Goal: Task Accomplishment & Management: Use online tool/utility

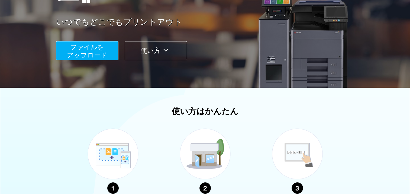
scroll to position [28, 0]
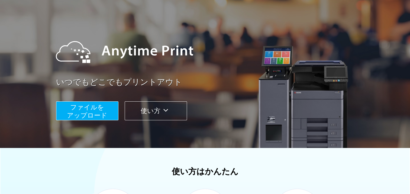
click at [90, 111] on span "ファイルを ​​アップロード" at bounding box center [87, 110] width 40 height 15
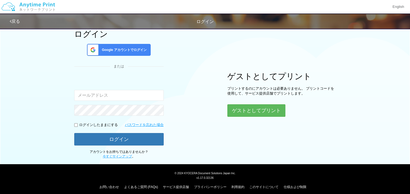
scroll to position [40, 0]
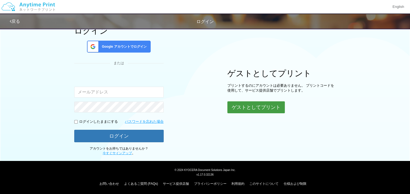
click at [259, 108] on button "ゲストとしてプリント" at bounding box center [255, 107] width 57 height 12
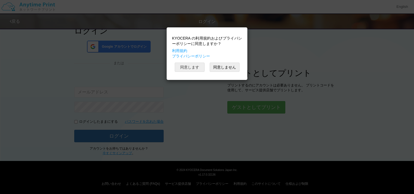
click at [195, 65] on button "同意します" at bounding box center [190, 67] width 30 height 9
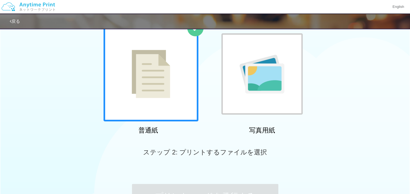
scroll to position [54, 0]
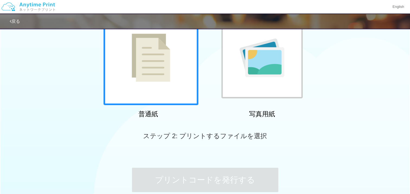
click at [169, 86] on div at bounding box center [150, 57] width 95 height 95
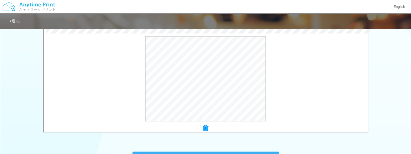
scroll to position [217, 0]
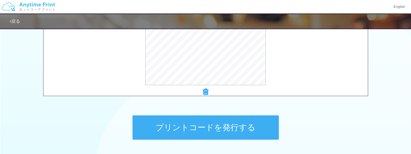
click at [220, 127] on button "プリントコードを発行する" at bounding box center [205, 128] width 146 height 24
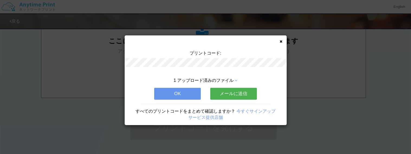
scroll to position [0, 0]
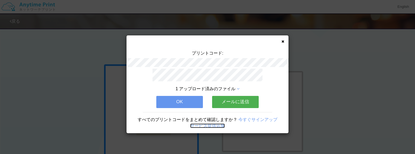
click at [211, 124] on link "サービス提供店舗" at bounding box center [207, 126] width 35 height 5
click at [193, 102] on button "OK" at bounding box center [179, 102] width 47 height 12
